Goal: Transaction & Acquisition: Register for event/course

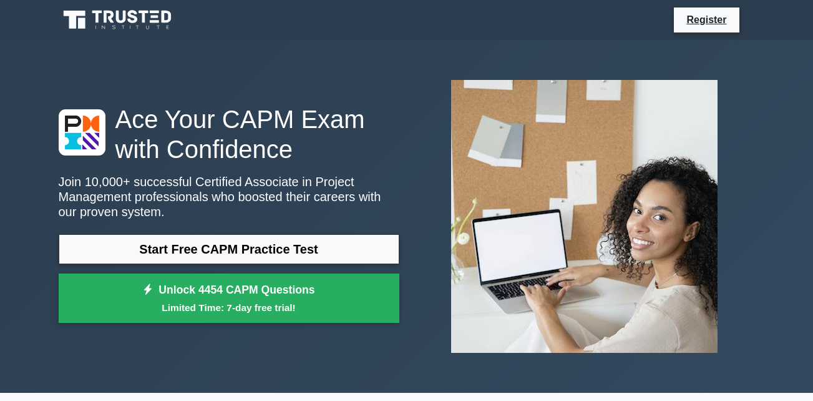
click at [270, 252] on link "Start Free CAPM Practice Test" at bounding box center [229, 249] width 341 height 30
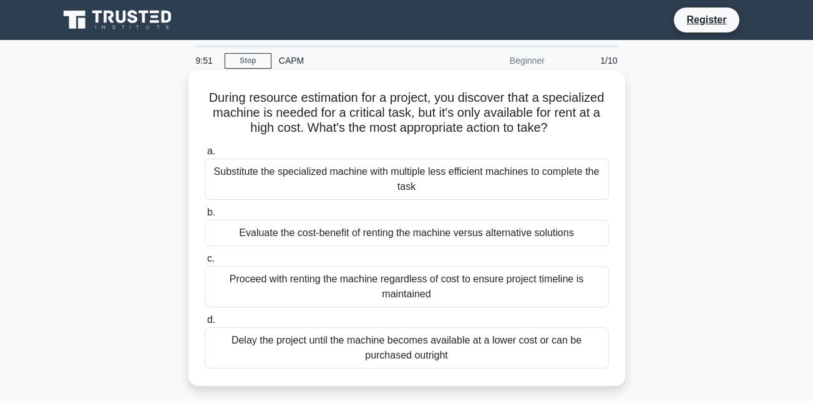
click at [265, 173] on div "Substitute the specialized machine with multiple less efficient machines to com…" at bounding box center [407, 178] width 404 height 41
click at [205, 155] on input "a. Substitute the specialized machine with multiple less efficient machines to …" at bounding box center [205, 151] width 0 height 8
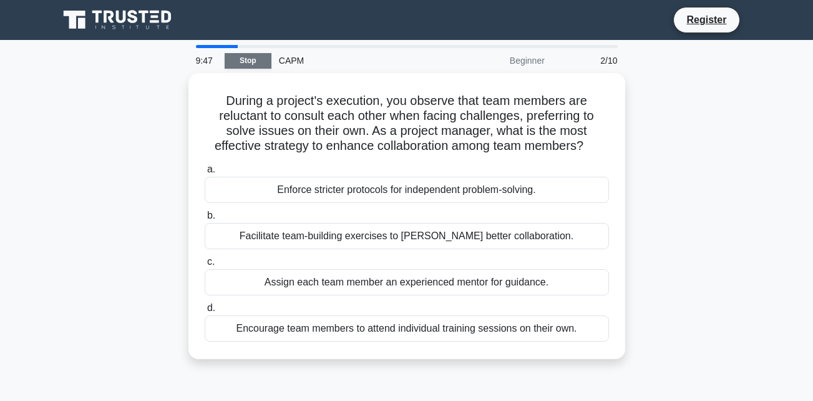
click at [239, 59] on link "Stop" at bounding box center [248, 61] width 47 height 16
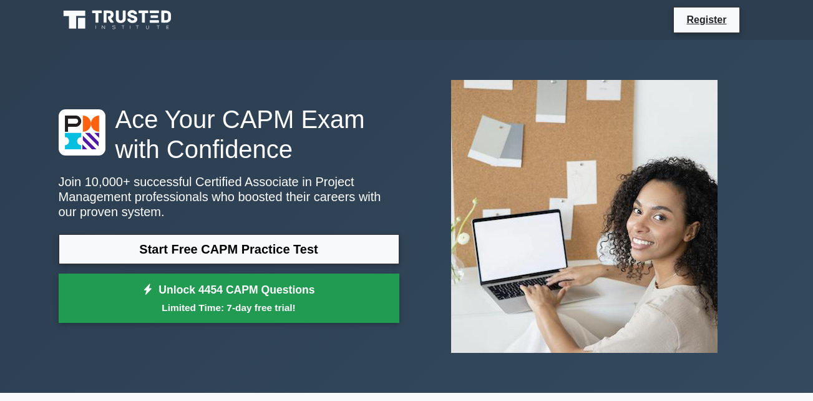
click at [228, 295] on link "Unlock 4454 CAPM Questions Limited Time: 7-day free trial!" at bounding box center [229, 298] width 341 height 50
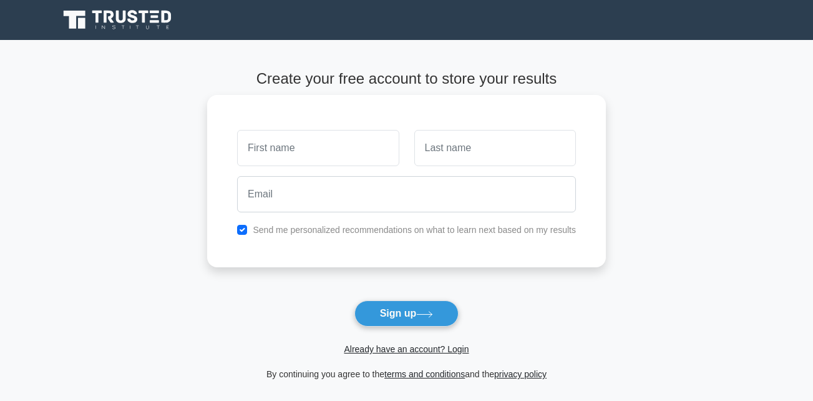
click at [270, 145] on input "text" at bounding box center [318, 148] width 162 height 36
type input "Emmanuel Shiaondo"
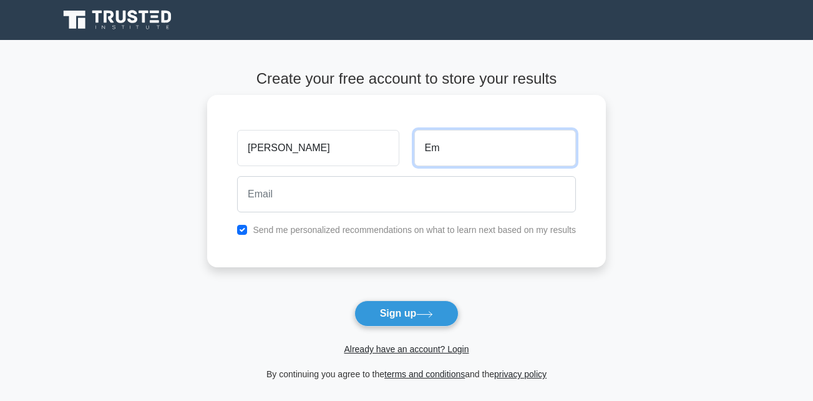
type input "E"
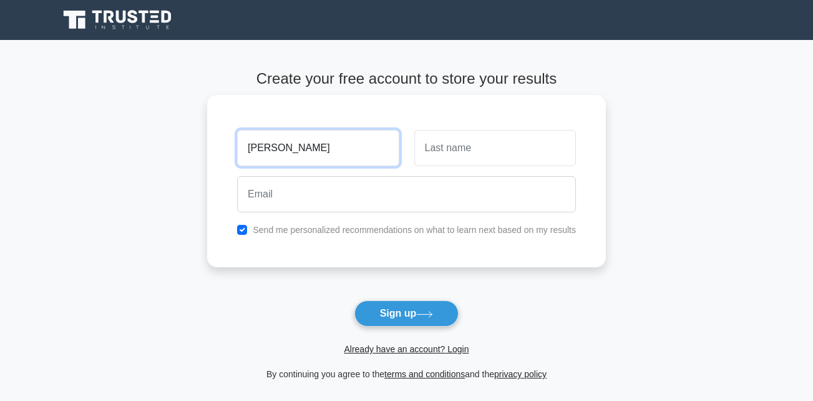
click at [359, 148] on input "Emmanuel Shiaondo" at bounding box center [318, 148] width 162 height 36
type input "E"
type input "Victor"
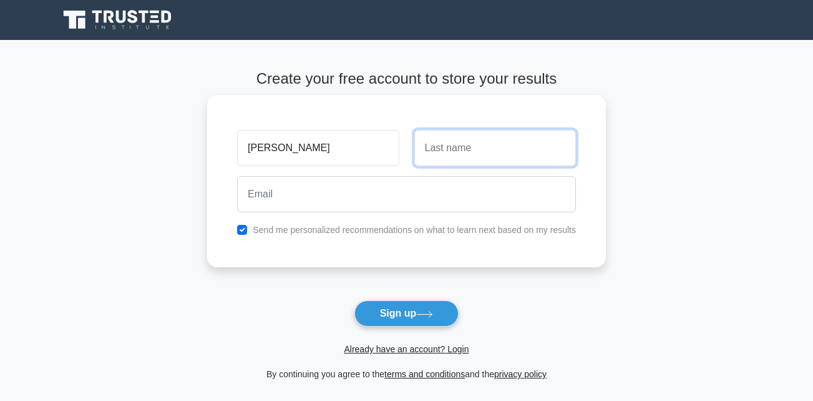
click at [446, 152] on input "text" at bounding box center [495, 148] width 162 height 36
type input "Akpera"
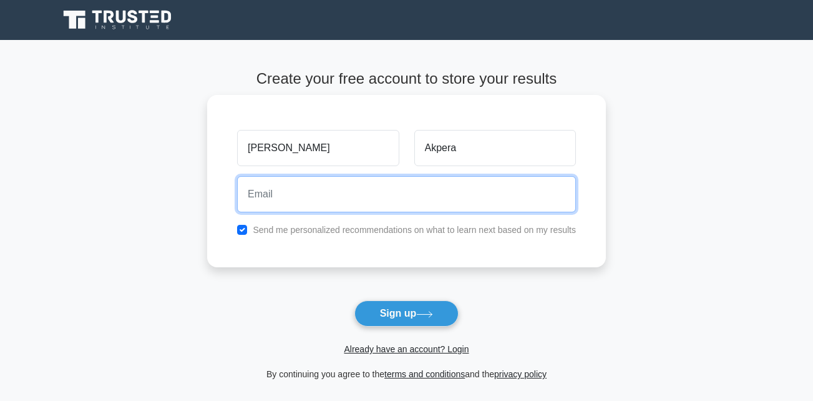
click at [303, 197] on input "email" at bounding box center [406, 194] width 339 height 36
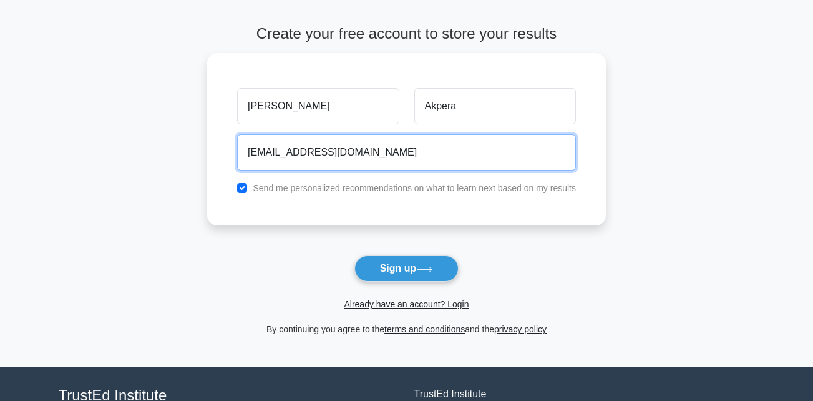
scroll to position [62, 0]
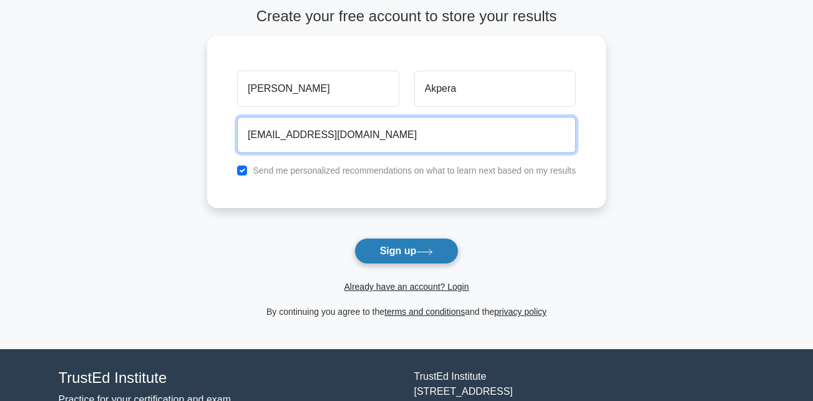
type input "victorakpera943@gmail.com"
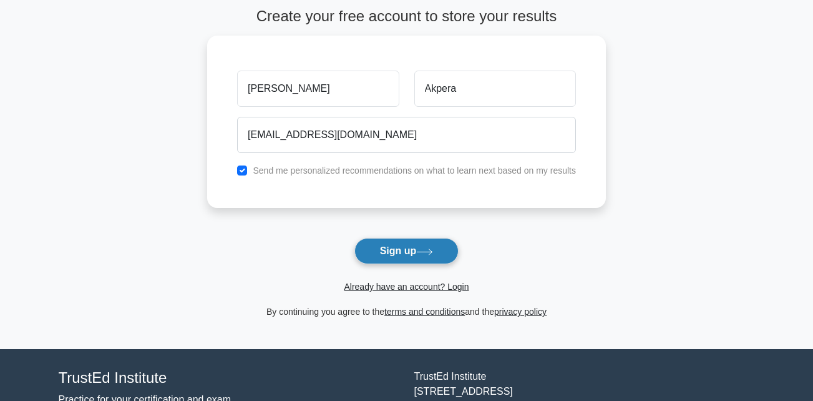
click at [401, 248] on button "Sign up" at bounding box center [406, 251] width 105 height 26
